Goal: Information Seeking & Learning: Learn about a topic

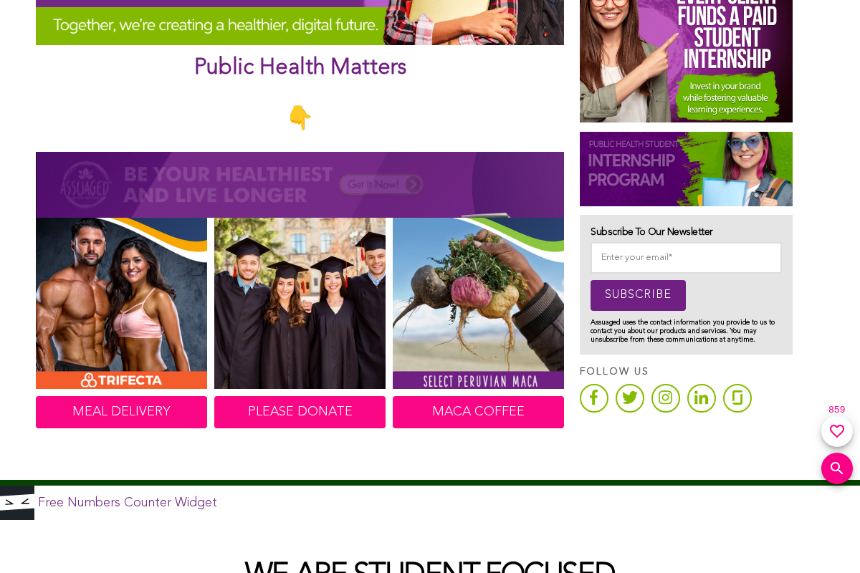
scroll to position [645, 0]
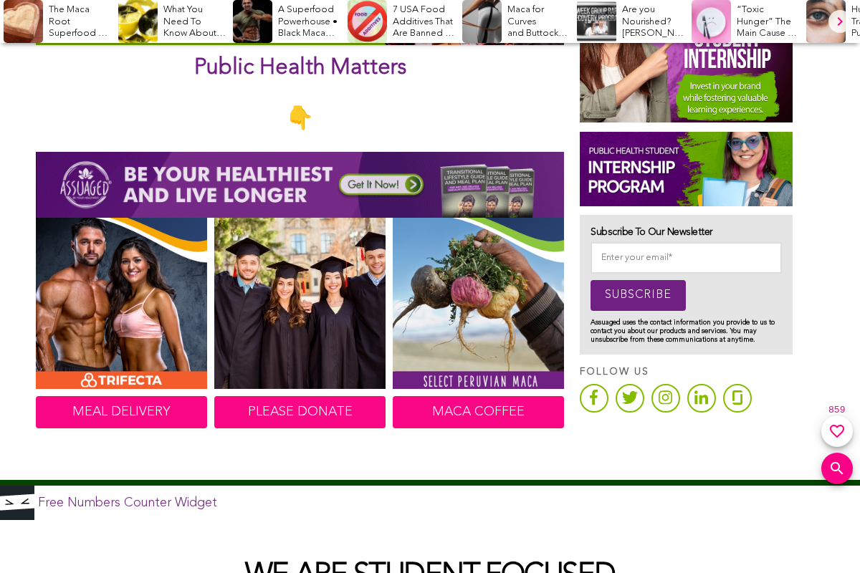
scroll to position [645, 0]
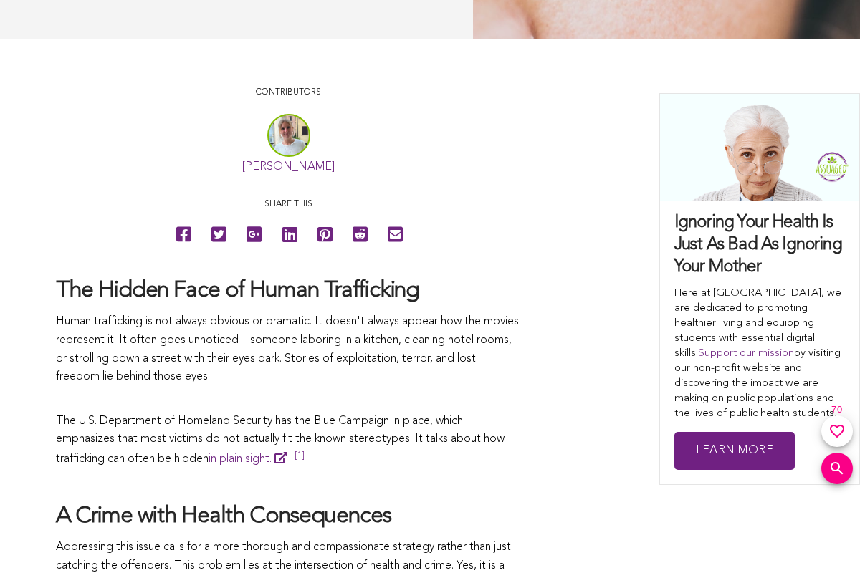
scroll to position [645, 0]
